Goal: Information Seeking & Learning: Find specific fact

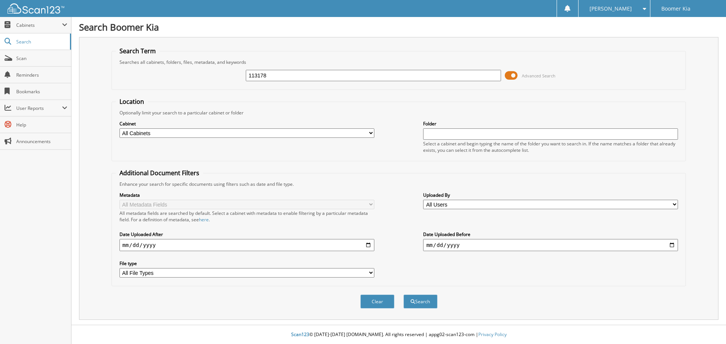
type input "113178"
click at [403, 295] on button "Search" at bounding box center [420, 302] width 34 height 14
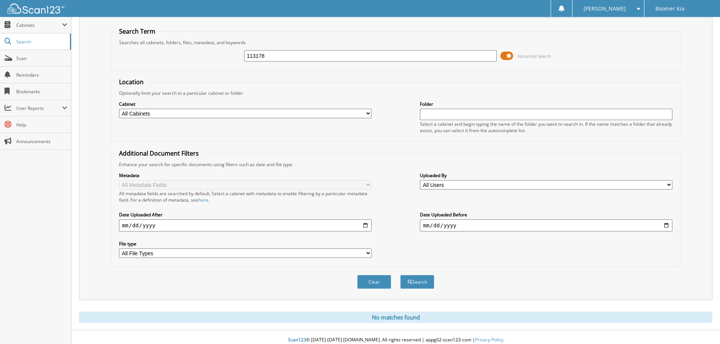
scroll to position [25, 0]
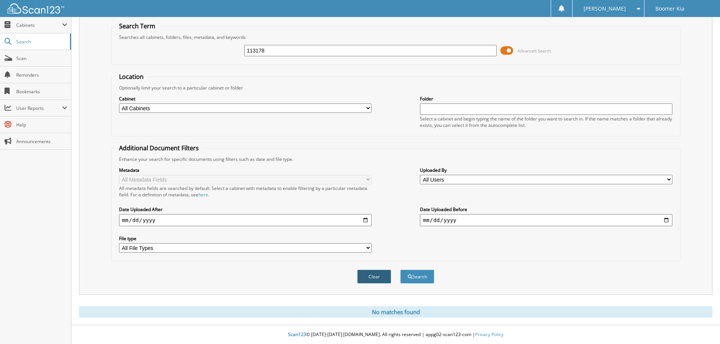
click at [373, 270] on button "Clear" at bounding box center [374, 277] width 34 height 14
